Goal: Task Accomplishment & Management: Complete application form

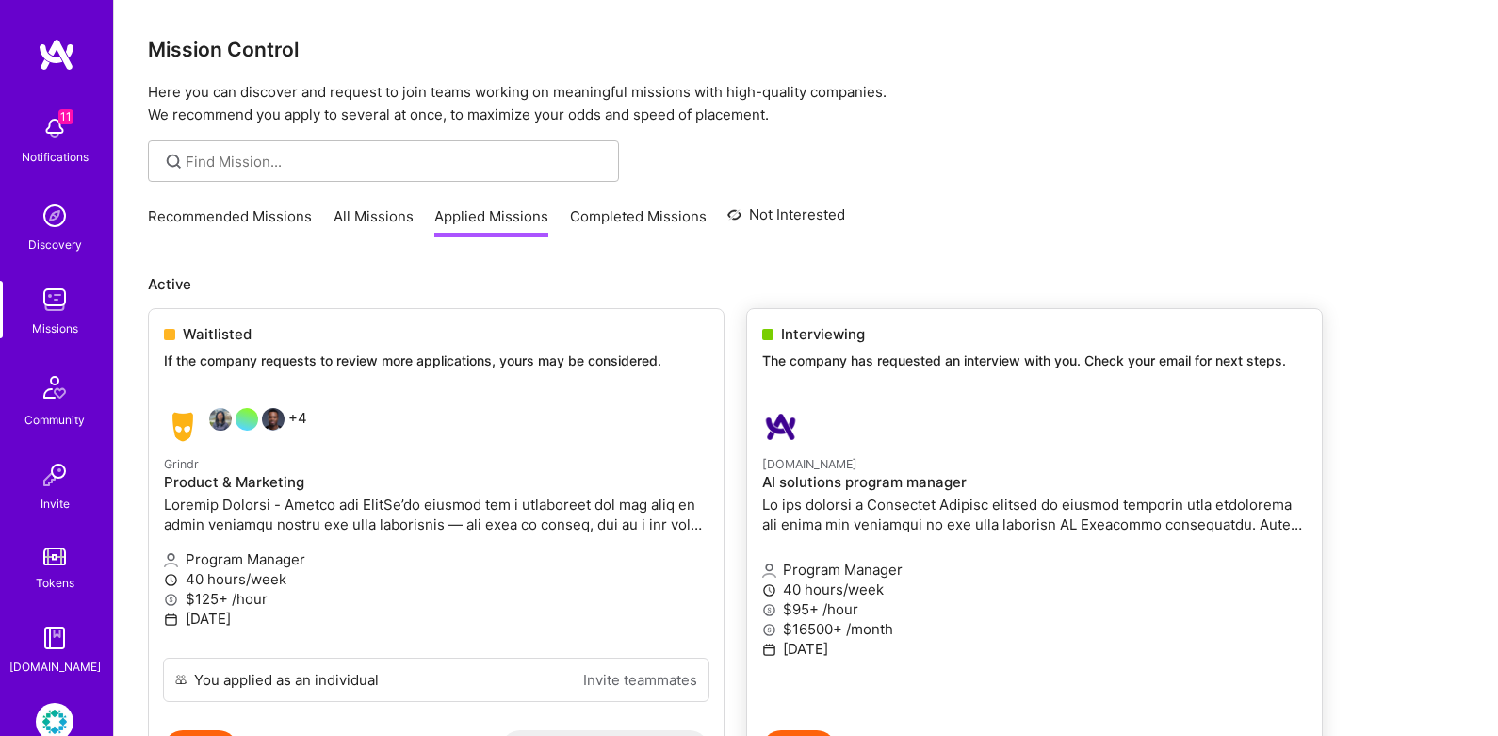
click at [1210, 383] on div "Interviewing The company has requested an interview with you. Check your email …" at bounding box center [1034, 351] width 575 height 84
click at [988, 355] on p "The company has requested an interview with you. Check your email for next step…" at bounding box center [1034, 360] width 544 height 19
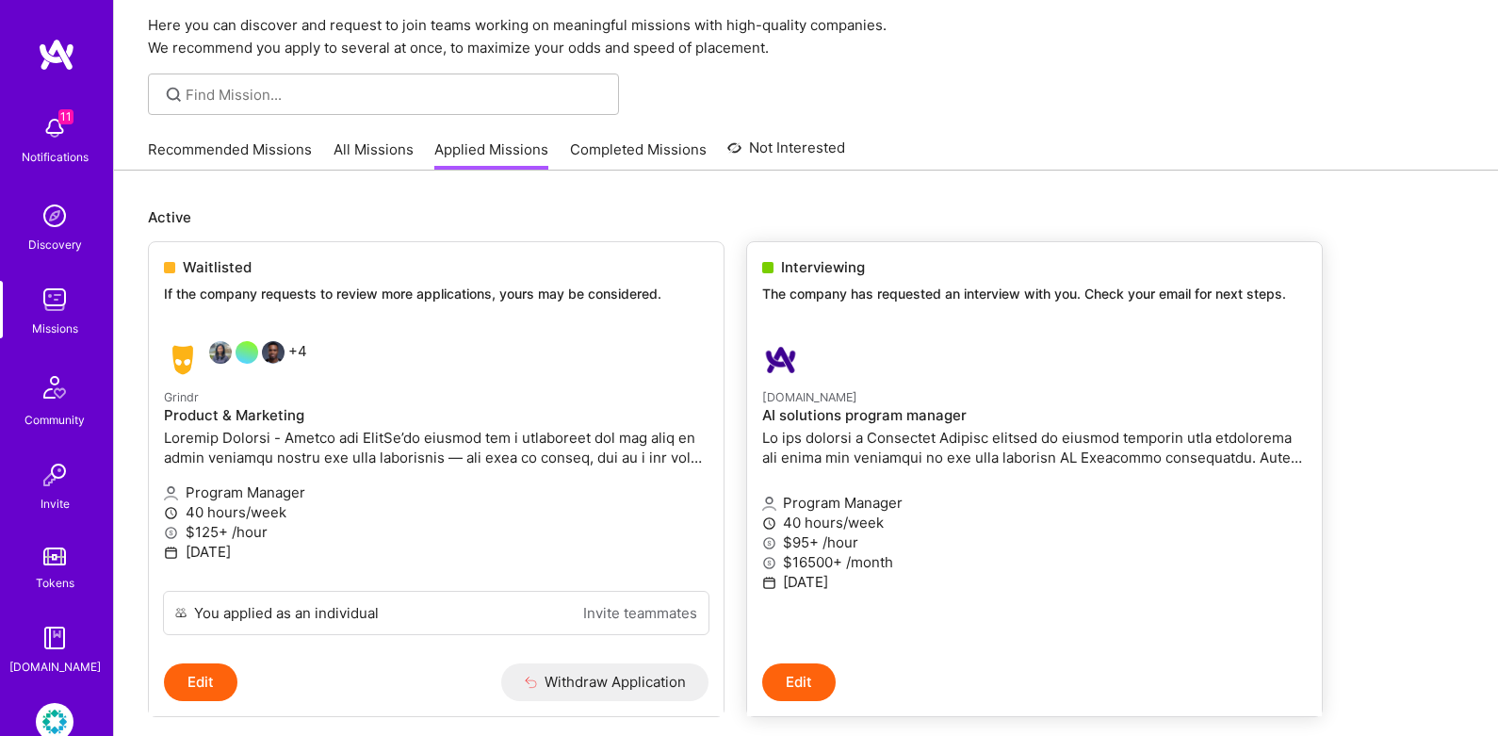
scroll to position [172, 0]
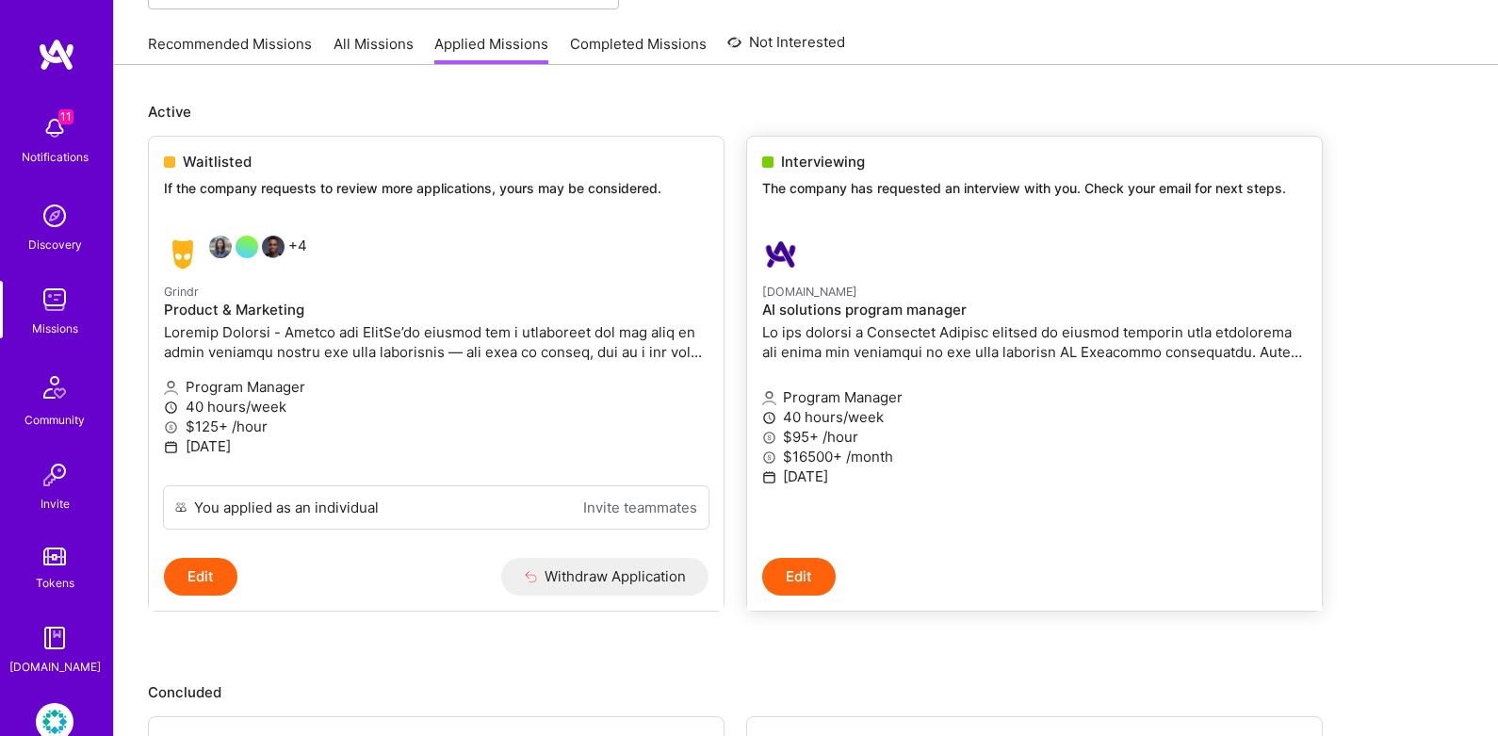
click at [956, 456] on p "$16500+ /month" at bounding box center [1034, 456] width 544 height 20
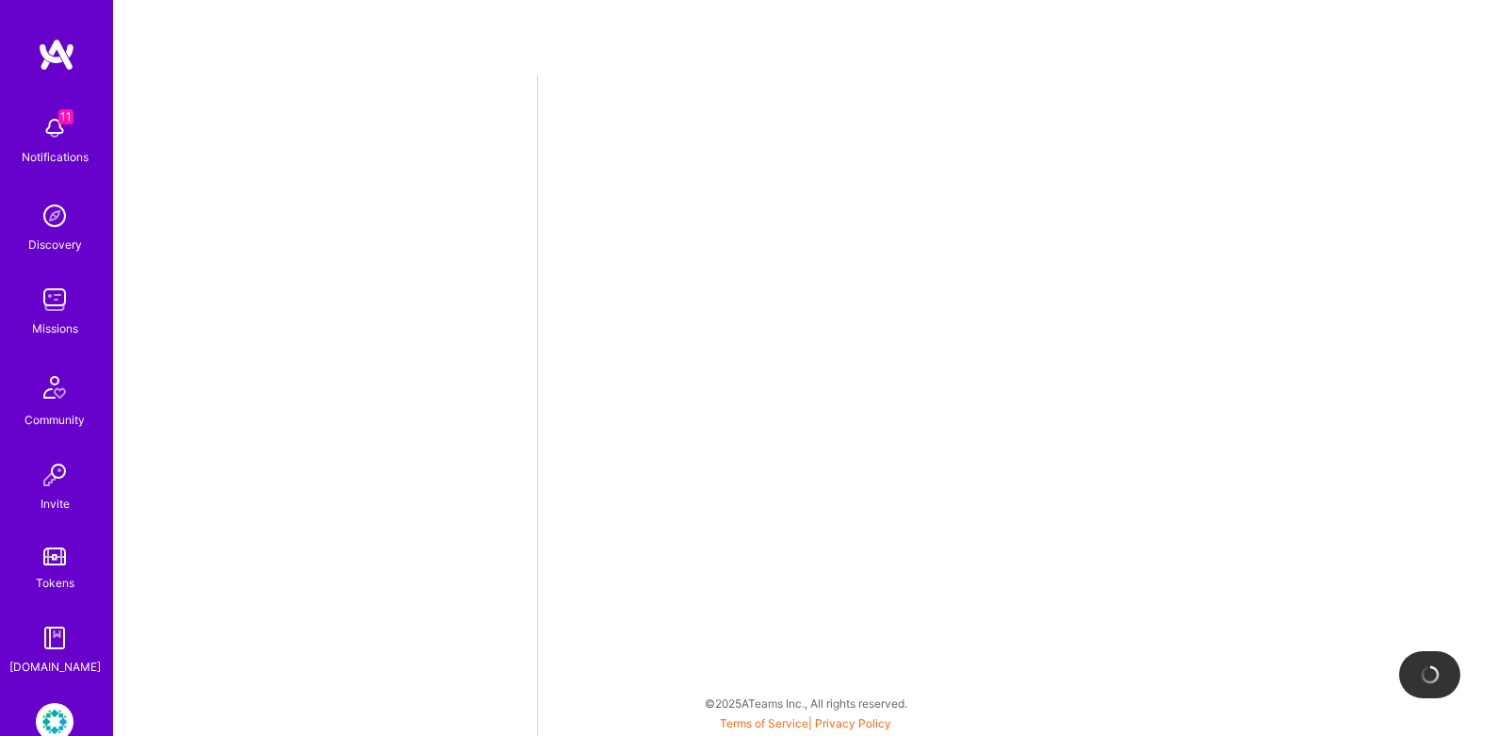
select select "US"
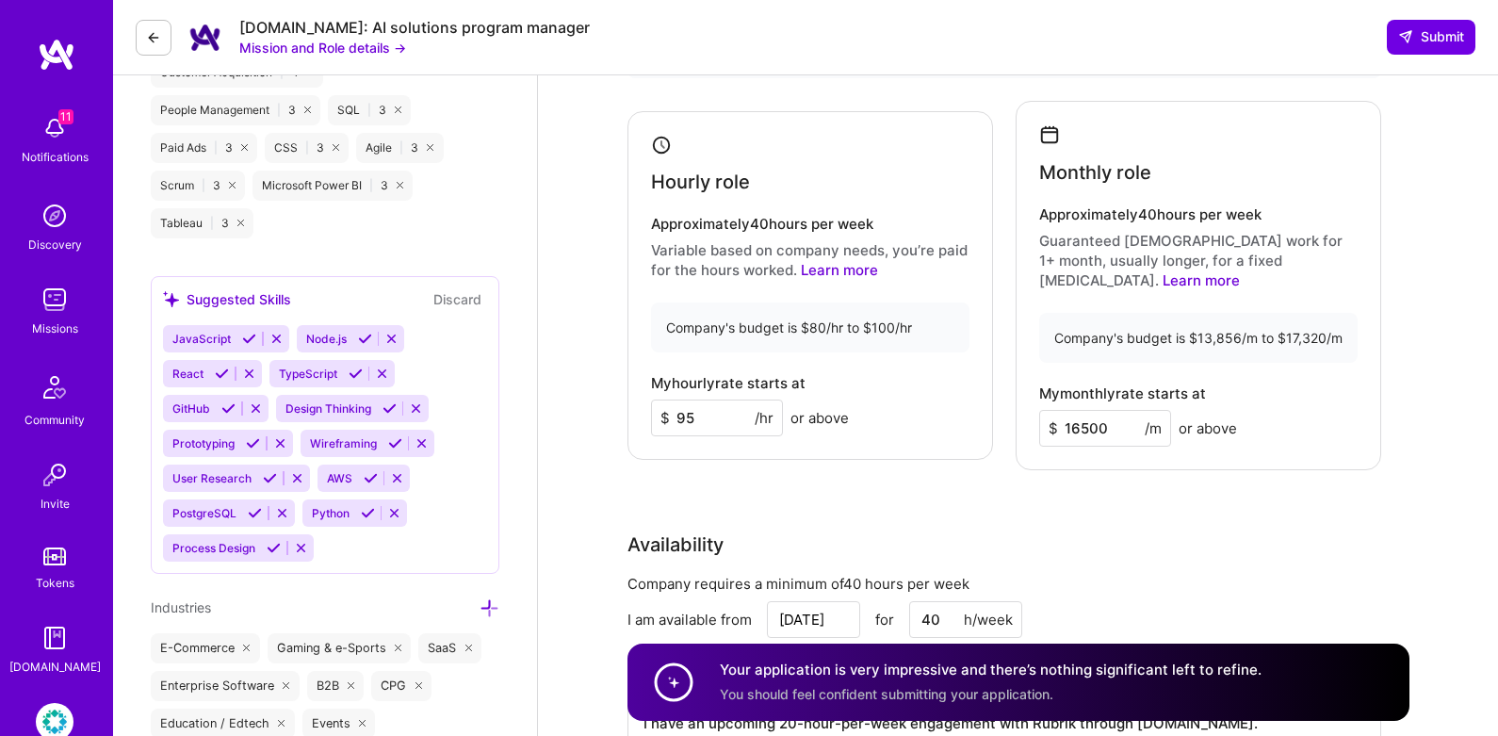
scroll to position [1694, 0]
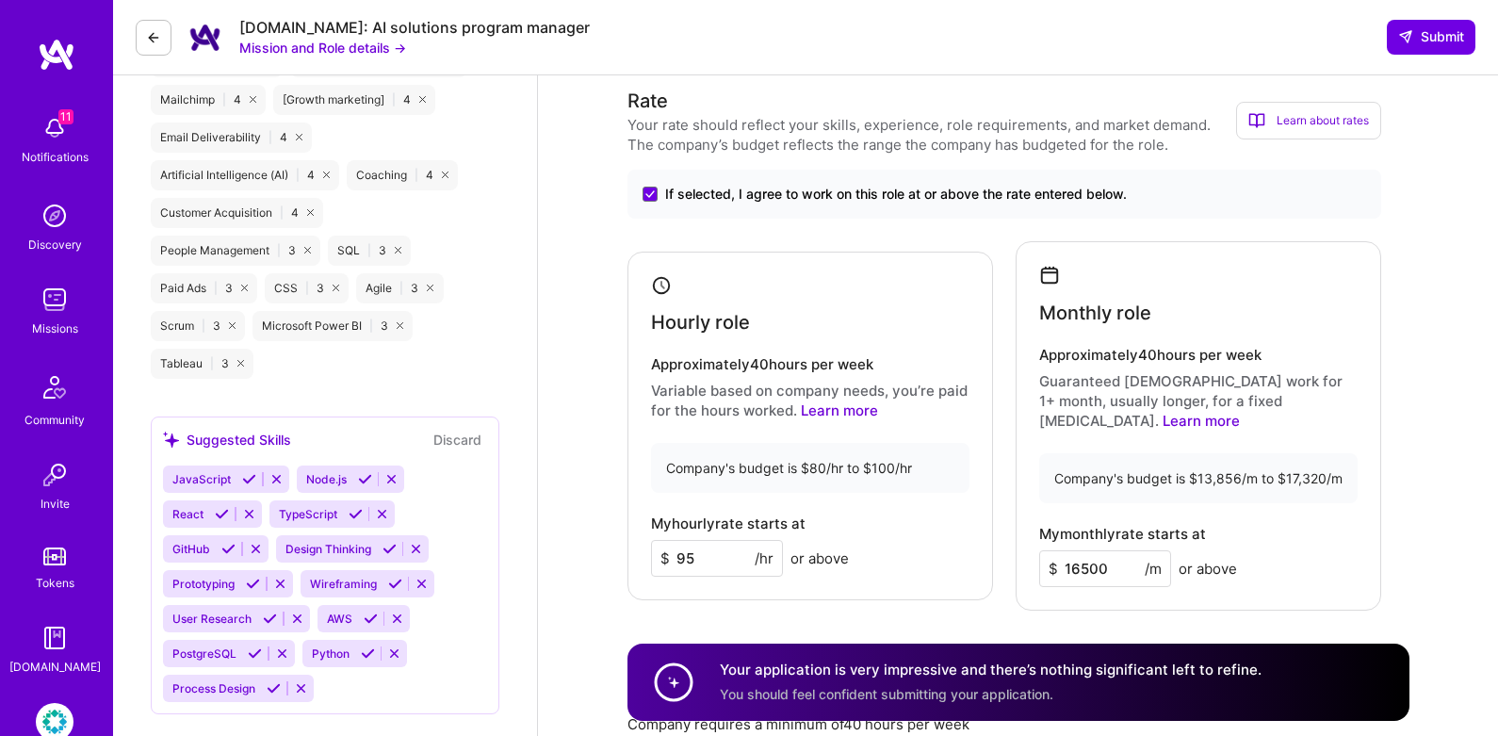
click at [1290, 121] on div "Learn about rates" at bounding box center [1308, 121] width 145 height 38
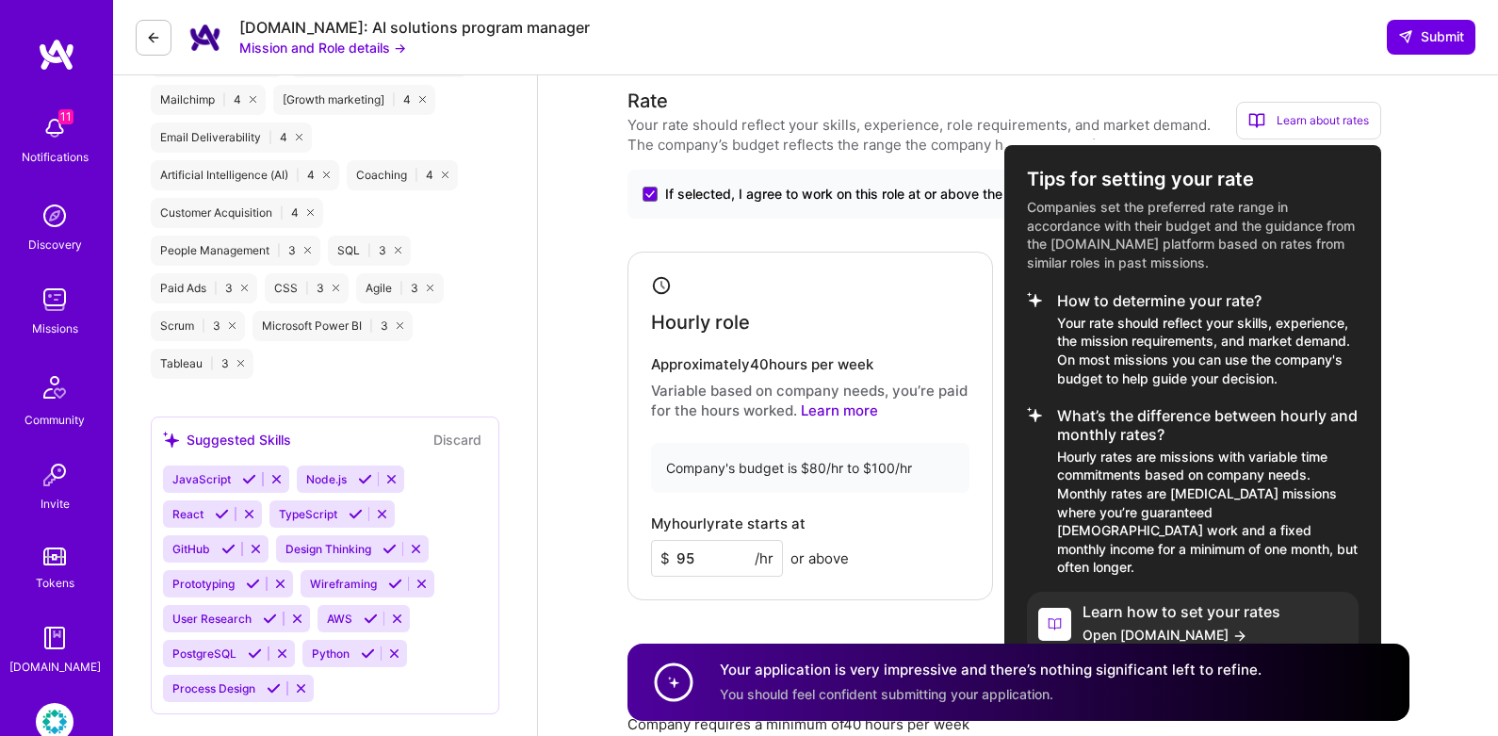
click at [1396, 204] on div at bounding box center [749, 368] width 1498 height 736
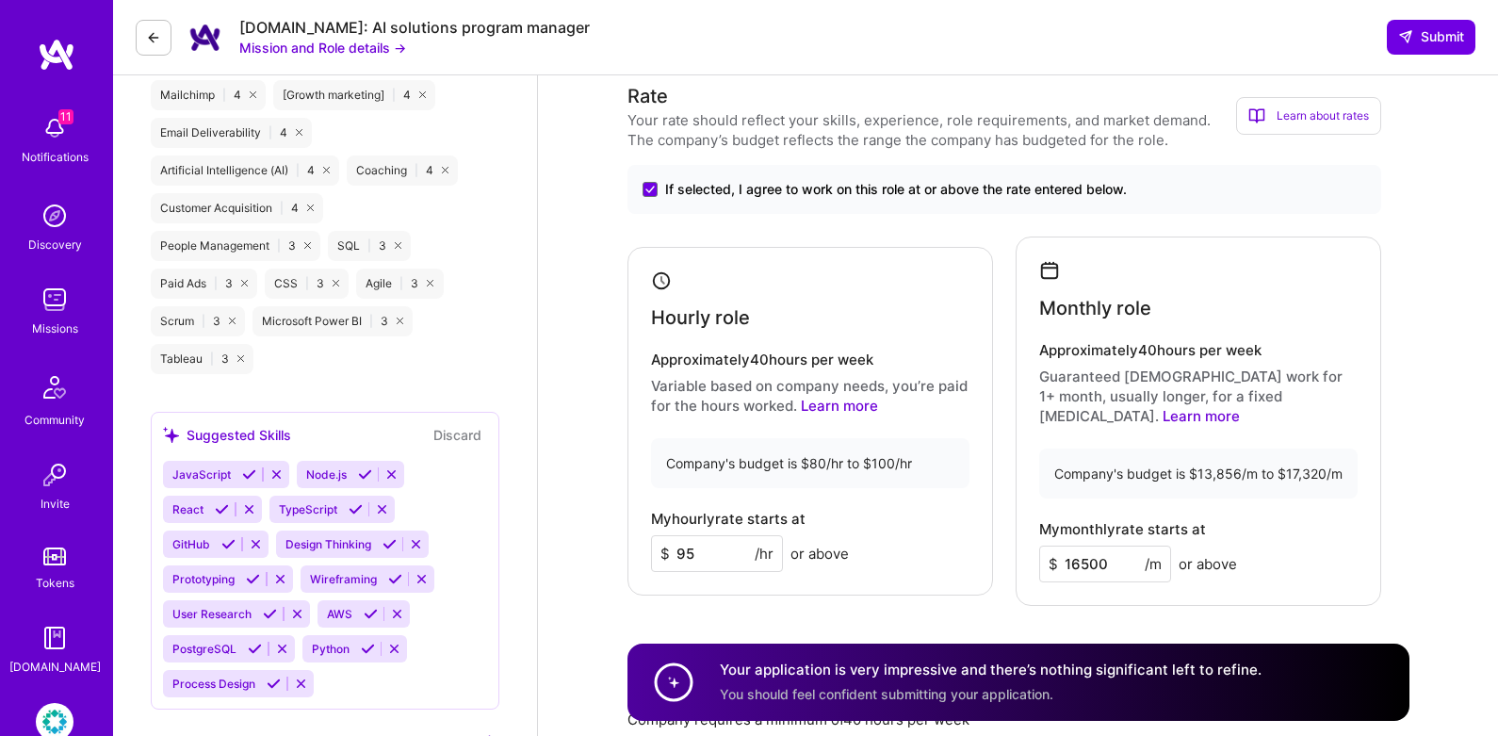
scroll to position [1690, 0]
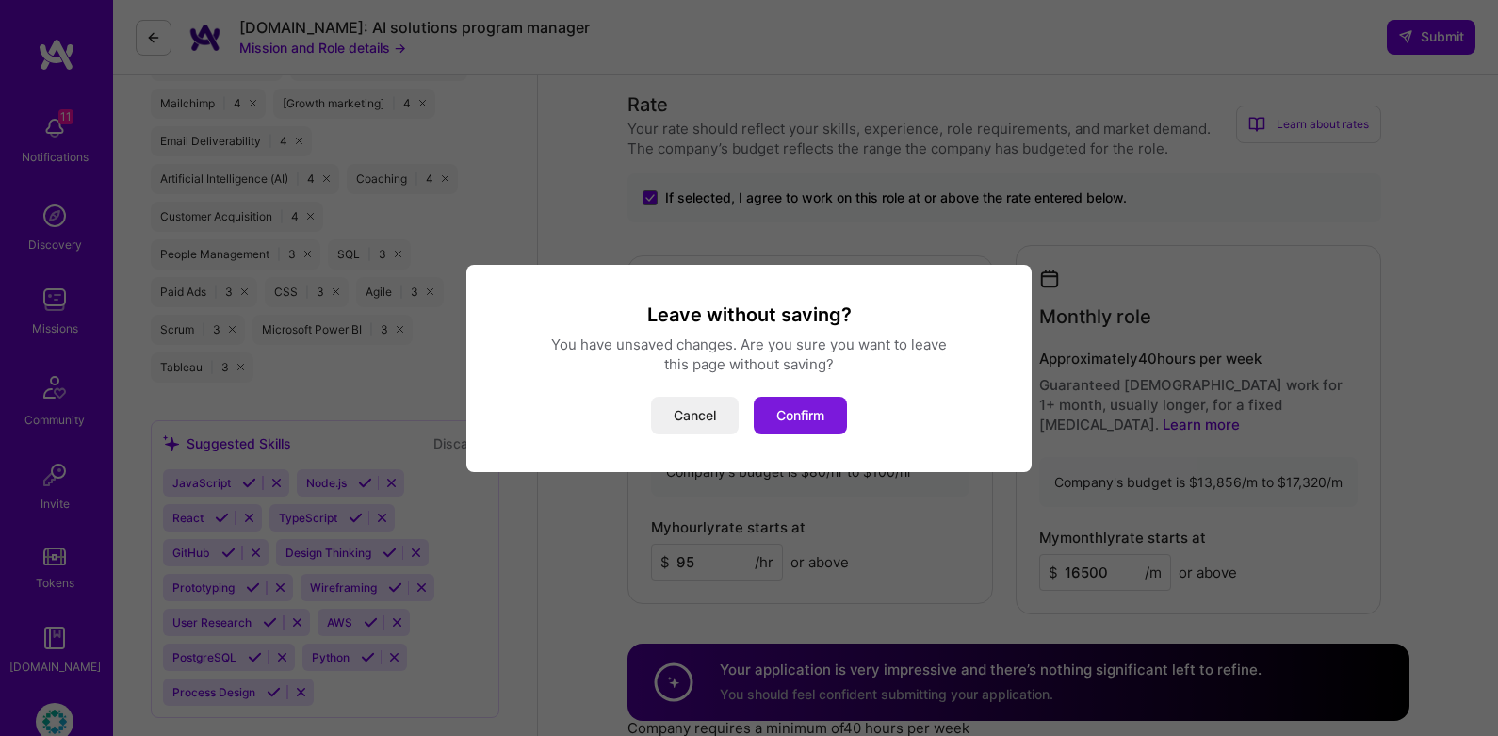
click at [799, 419] on button "Confirm" at bounding box center [800, 416] width 93 height 38
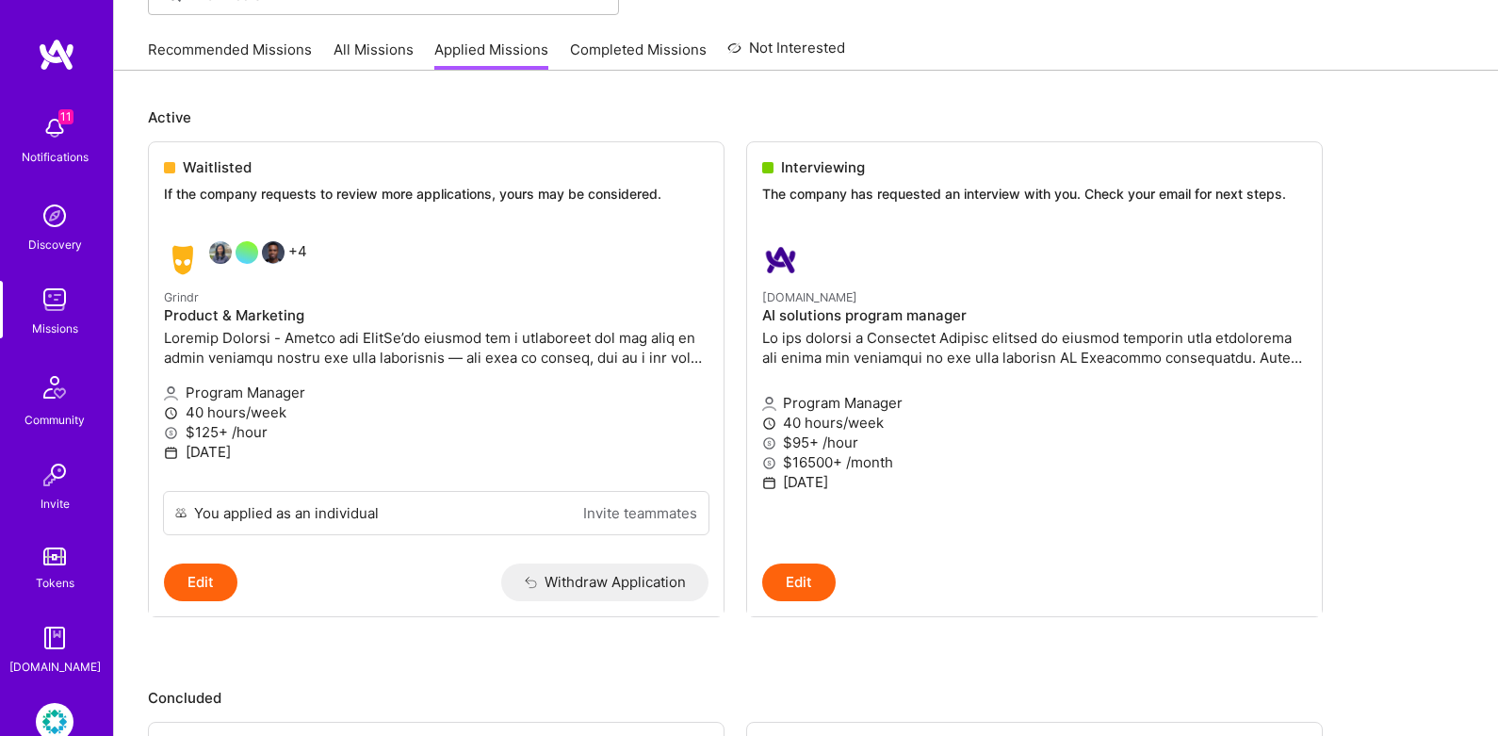
scroll to position [165, 0]
click at [792, 575] on button "Edit" at bounding box center [798, 584] width 73 height 38
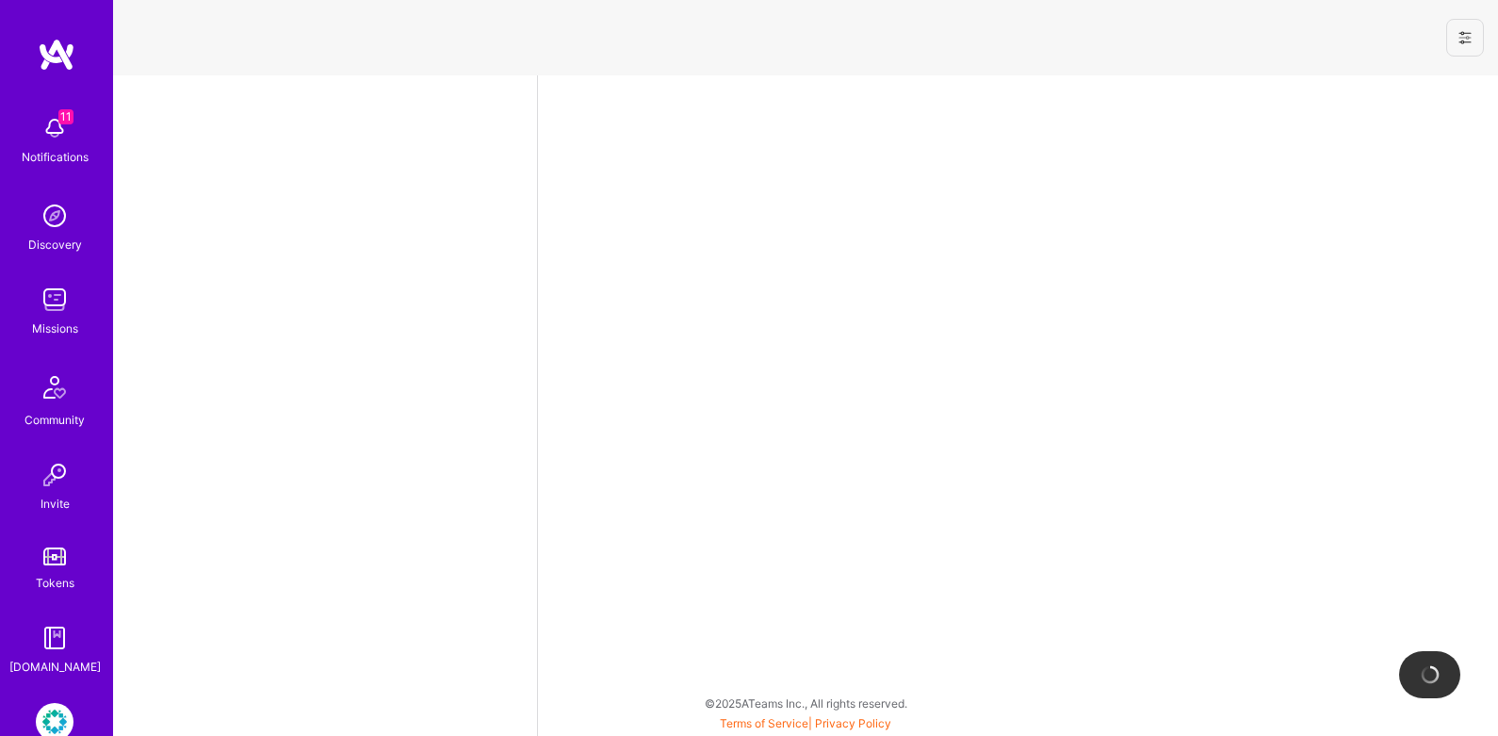
select select "US"
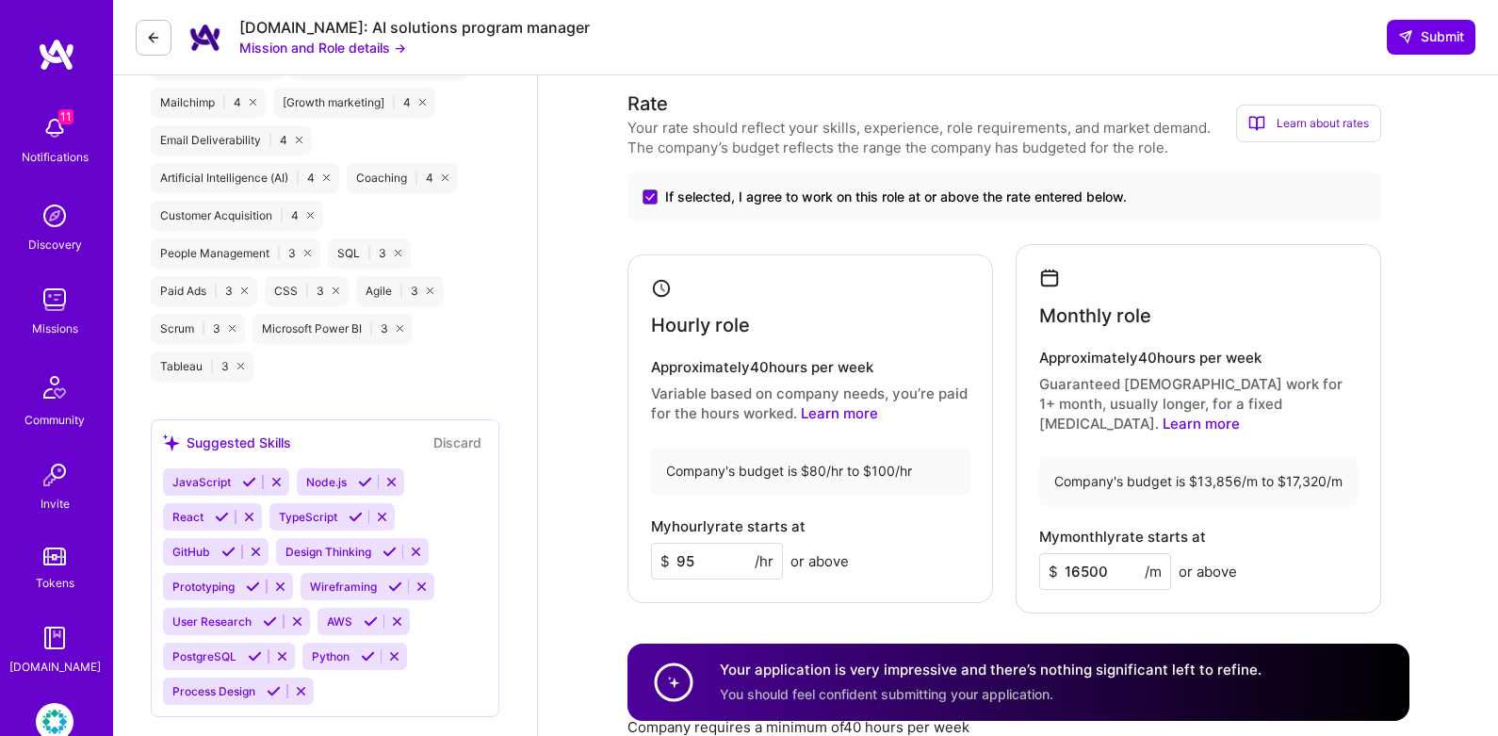
scroll to position [1688, 0]
